Goal: Information Seeking & Learning: Find specific fact

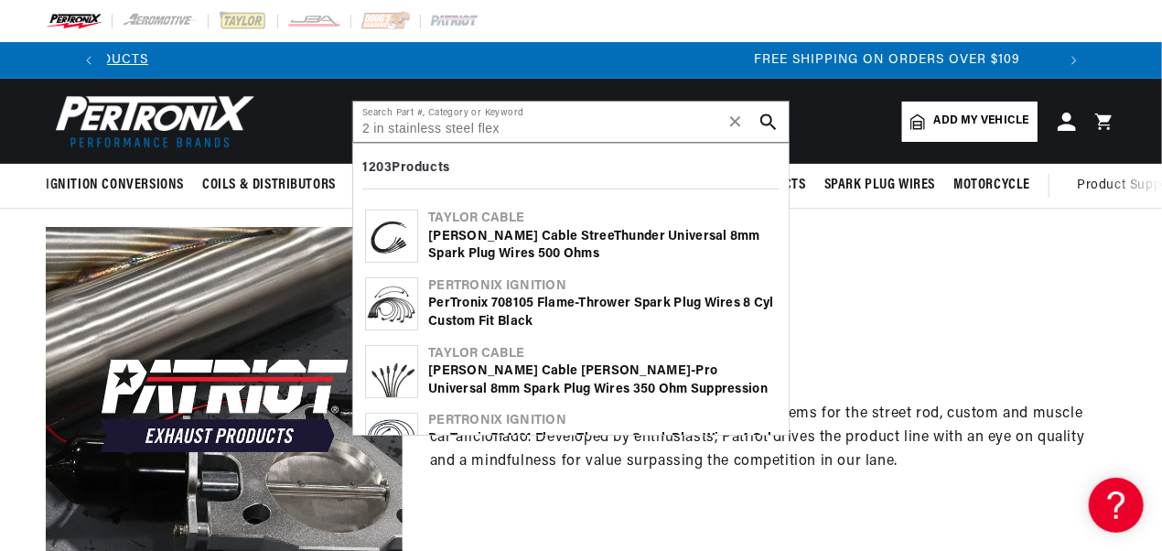
scroll to position [0, 1956]
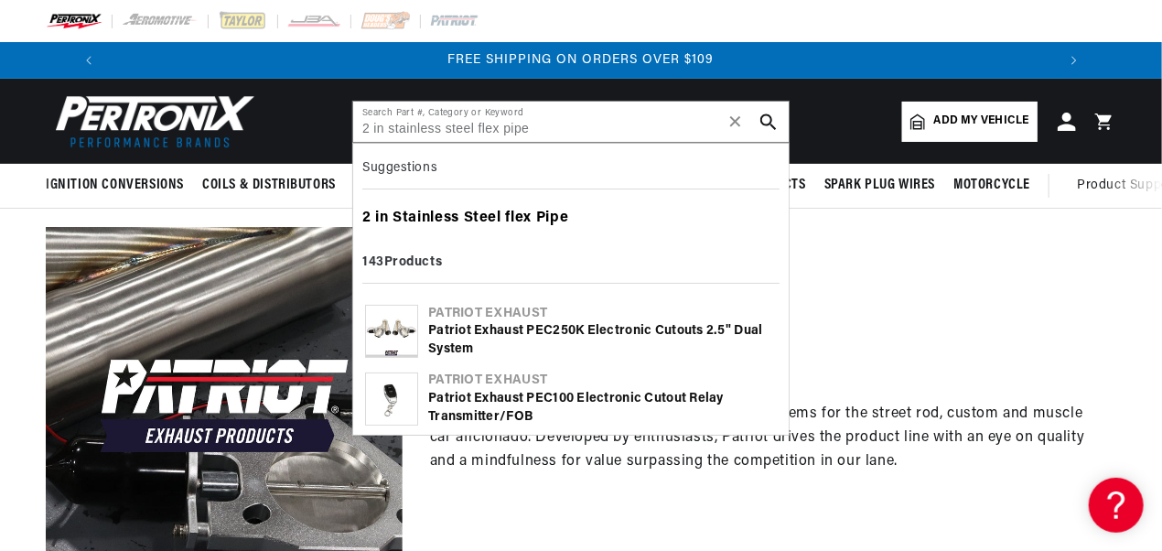
type input "2 in stainless steel flex pipe"
click at [466, 213] on b "Steel" at bounding box center [483, 217] width 38 height 15
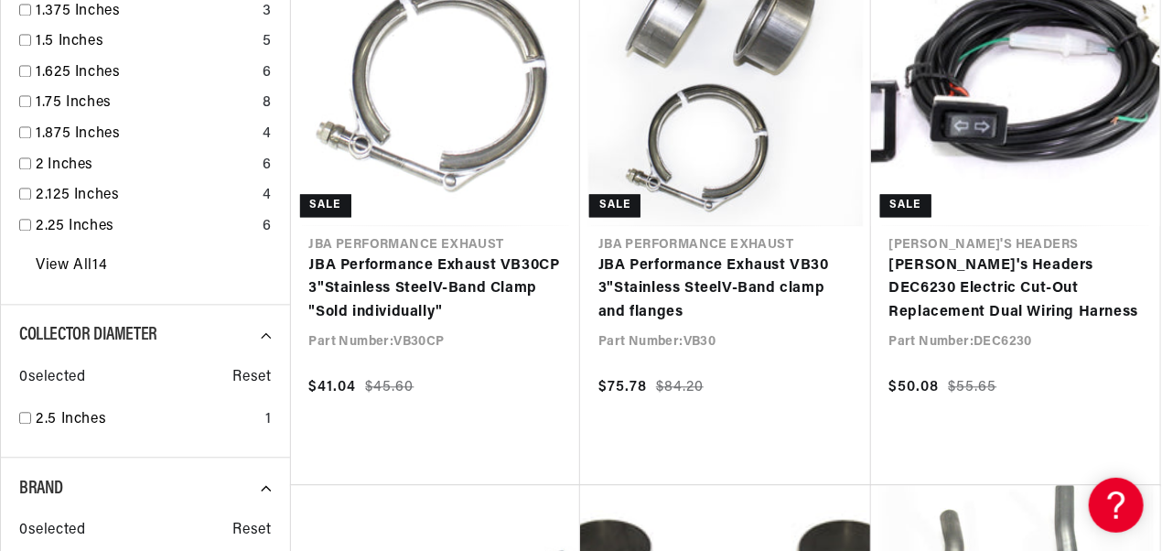
scroll to position [1555, 0]
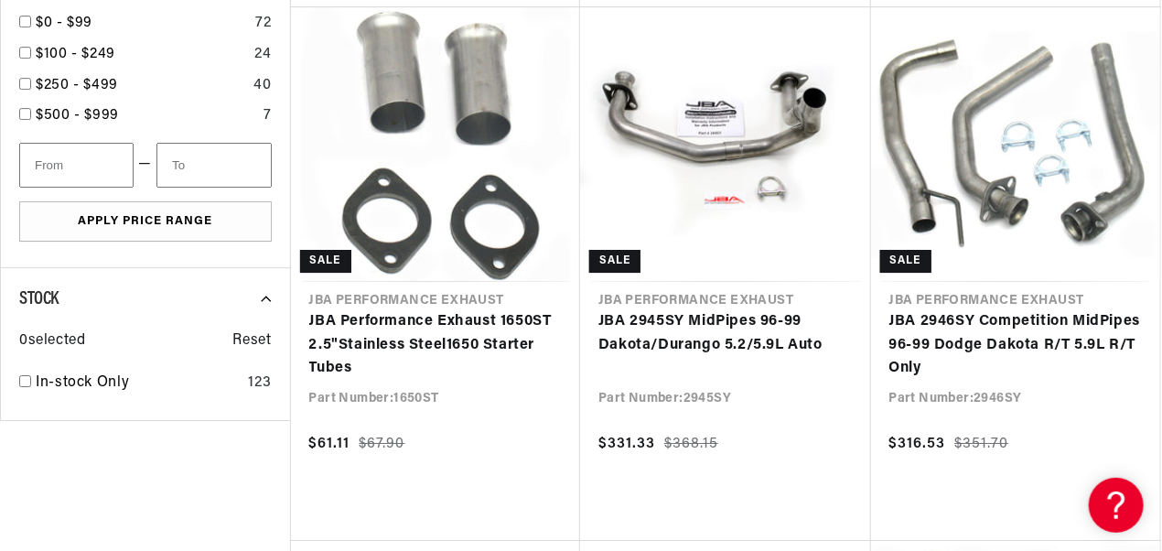
scroll to position [0, 1956]
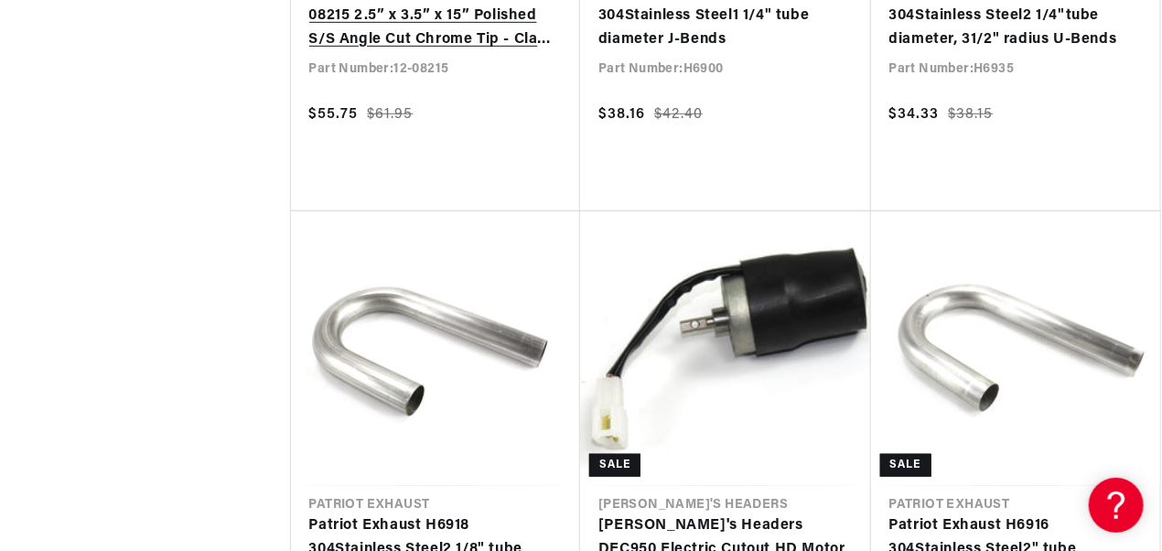
scroll to position [0, 1846]
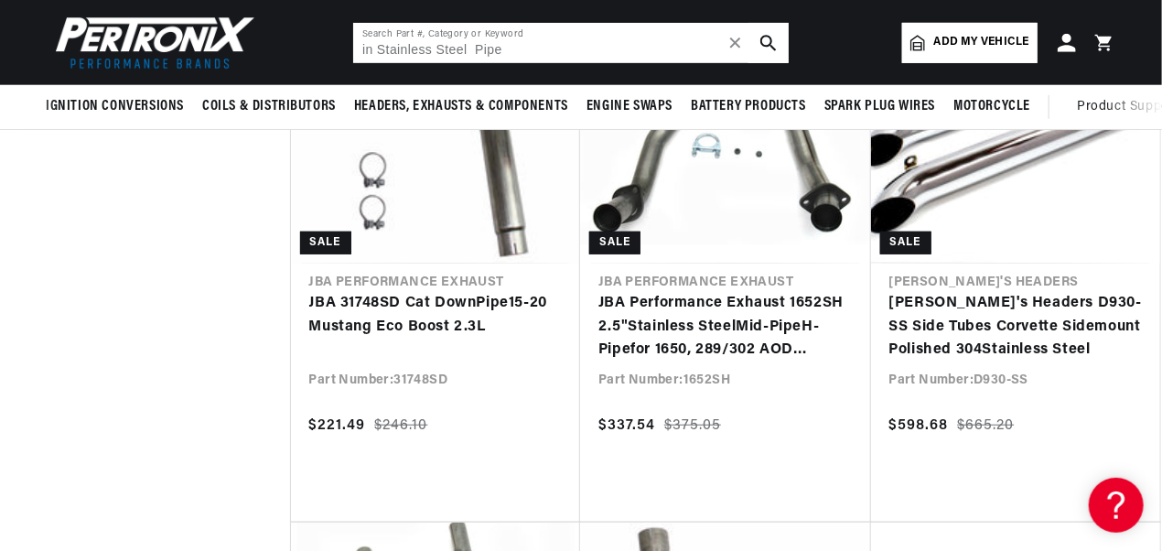
drag, startPoint x: 502, startPoint y: 48, endPoint x: 321, endPoint y: 65, distance: 181.9
click at [336, 60] on header "BETTER SEARCH RESULTS Add your vehicle's year, make, and model to find parts be…" at bounding box center [581, 42] width 1162 height 85
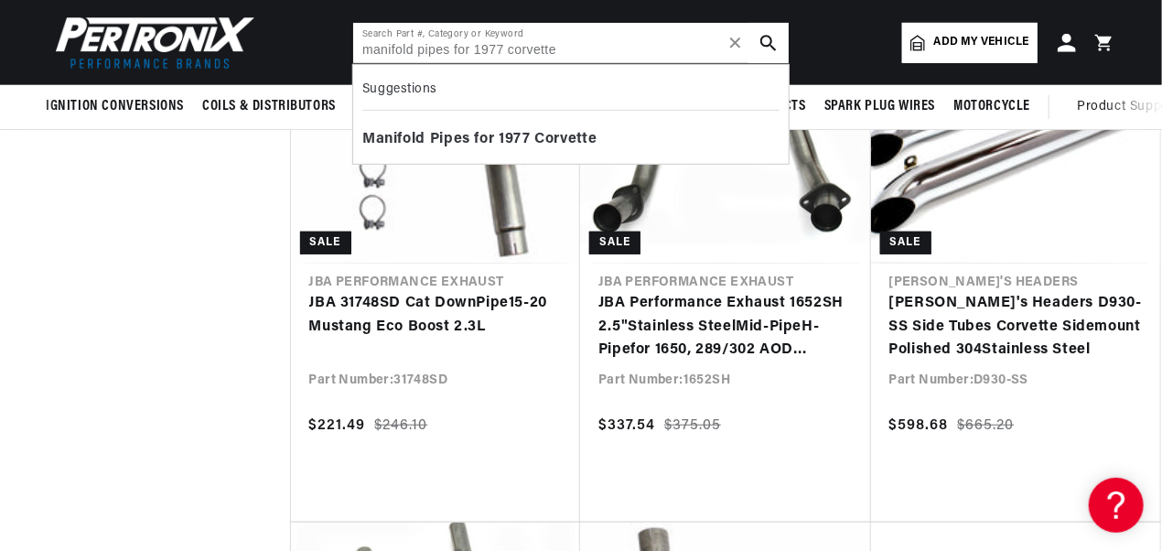
scroll to position [0, 978]
click at [453, 136] on b "Pipes" at bounding box center [450, 139] width 40 height 15
type input "Manifold Pipes for Corvette"
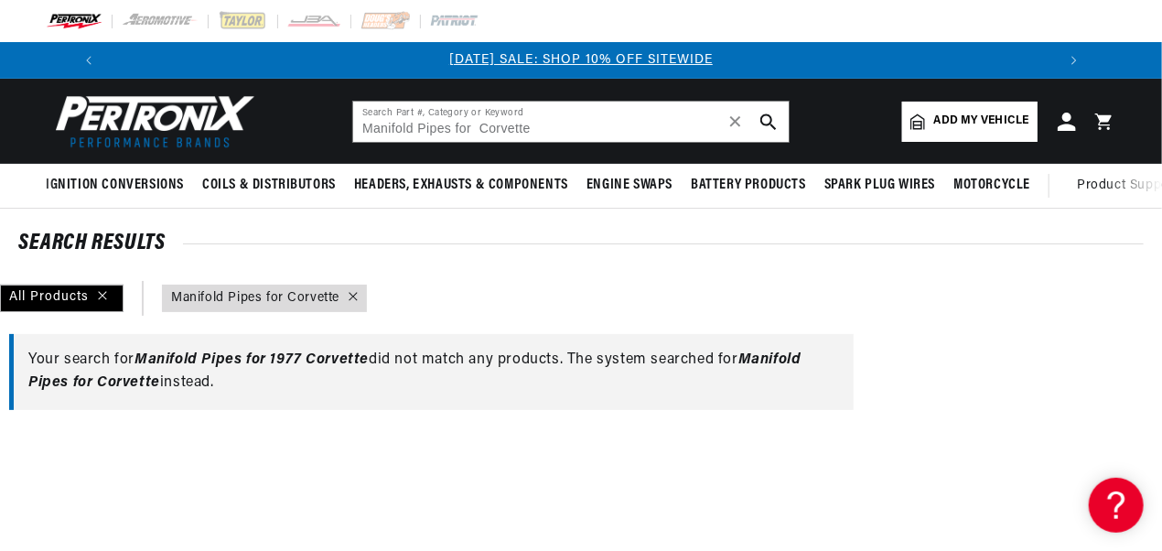
click at [764, 115] on icon "search button" at bounding box center [768, 121] width 16 height 16
